Goal: Go to known website: Access a specific website the user already knows

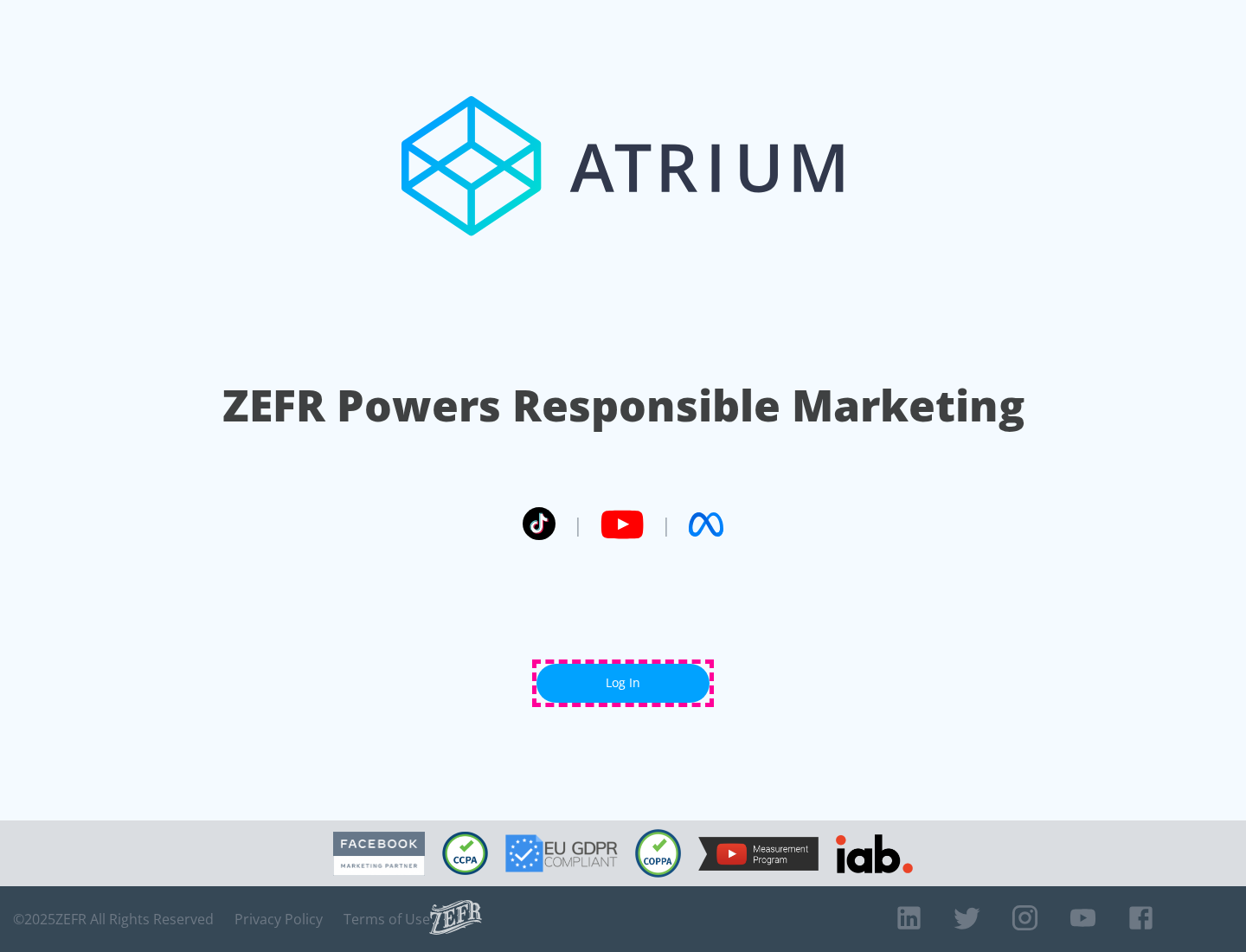
click at [623, 682] on link "Log In" at bounding box center [623, 683] width 174 height 39
